Goal: Information Seeking & Learning: Learn about a topic

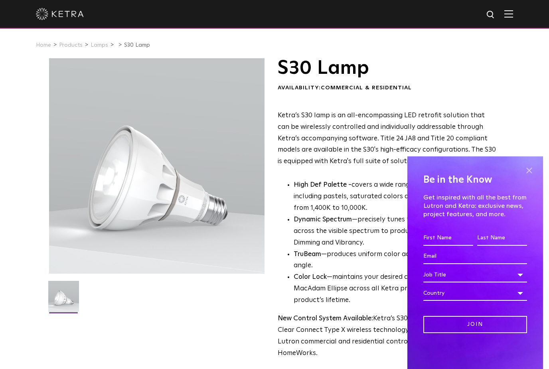
click at [529, 168] on span at bounding box center [529, 170] width 12 height 12
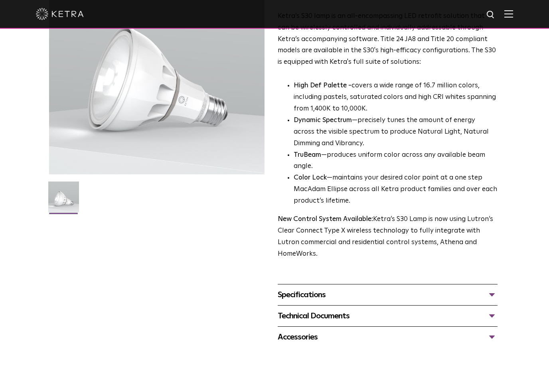
scroll to position [99, 0]
click at [489, 289] on div "Specifications" at bounding box center [388, 295] width 220 height 13
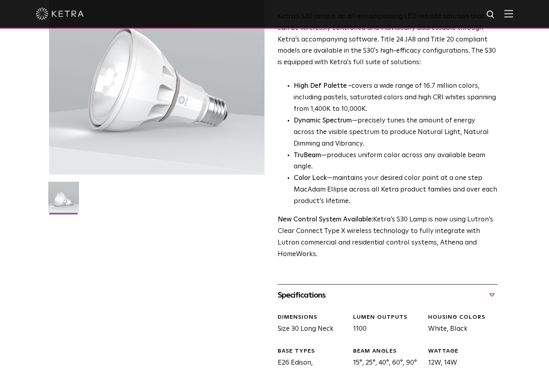
scroll to position [99, 0]
click at [493, 288] on div "Specifications" at bounding box center [388, 294] width 220 height 13
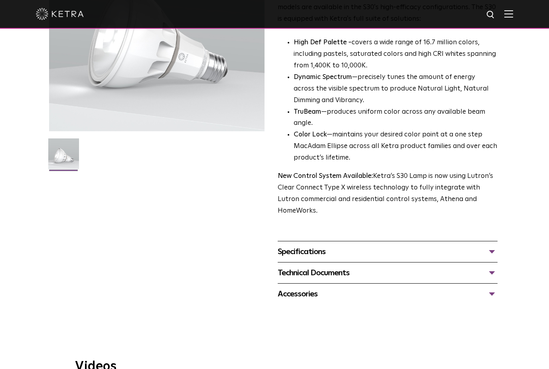
scroll to position [0, 0]
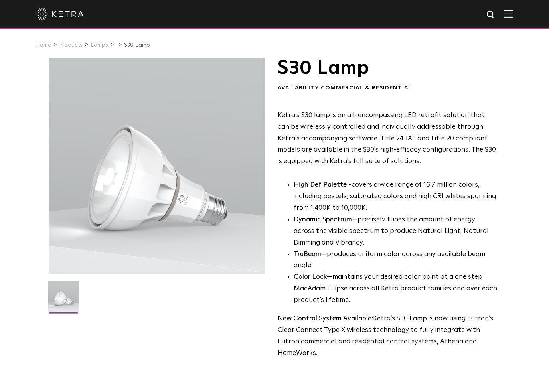
click at [505, 18] on span at bounding box center [508, 14] width 9 height 8
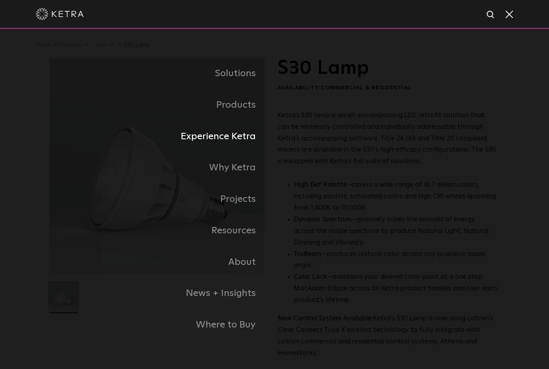
click at [249, 146] on link "Experience Ketra" at bounding box center [161, 137] width 225 height 32
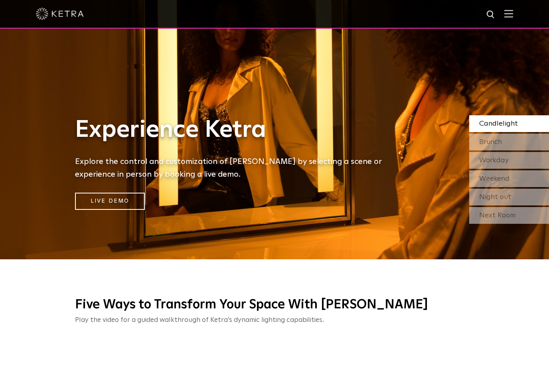
scroll to position [90, 0]
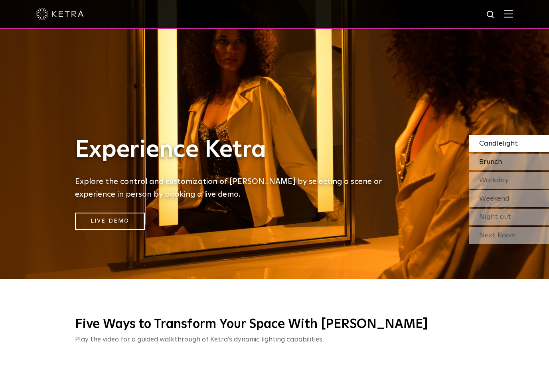
click at [509, 170] on div "Brunch" at bounding box center [509, 162] width 80 height 17
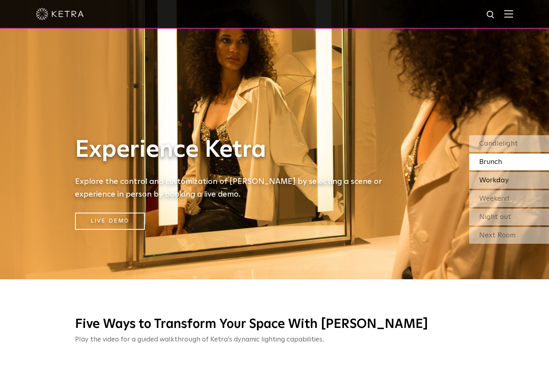
click at [505, 184] on span "Workday" at bounding box center [494, 180] width 30 height 7
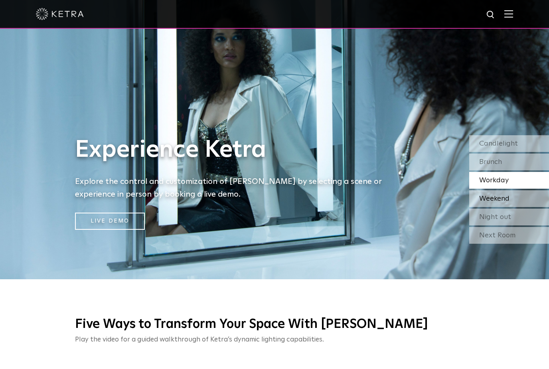
click at [509, 202] on span "Weekend" at bounding box center [494, 198] width 30 height 7
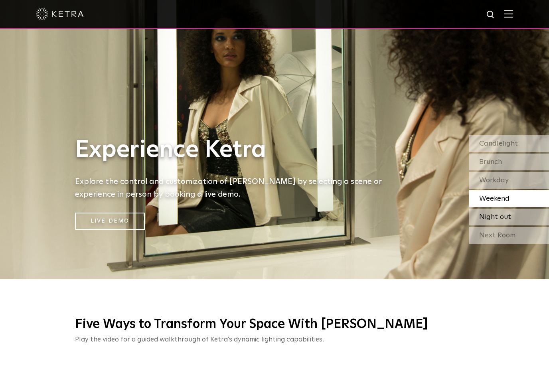
click at [508, 221] on span "Night out" at bounding box center [495, 216] width 32 height 7
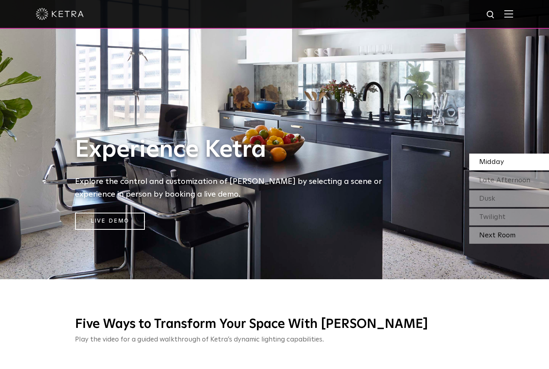
click at [508, 244] on div "Next Room" at bounding box center [509, 235] width 80 height 17
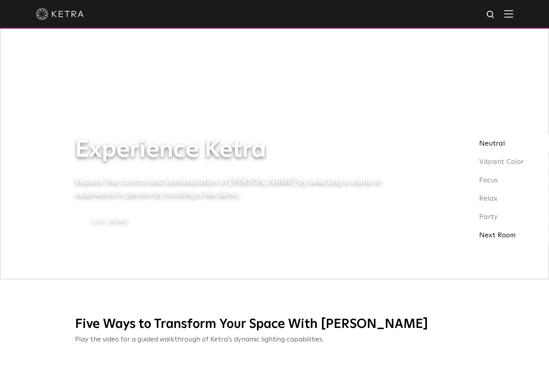
click at [505, 244] on div "Next Room" at bounding box center [509, 235] width 80 height 17
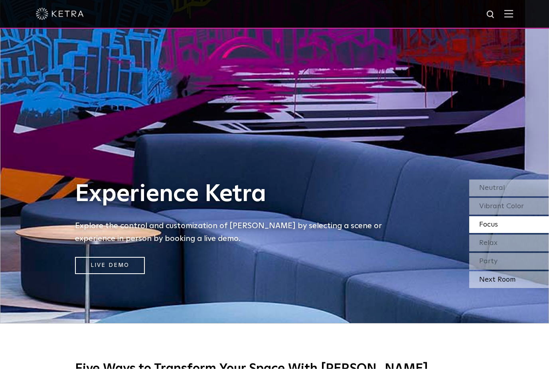
scroll to position [0, 0]
